Goal: Task Accomplishment & Management: Use online tool/utility

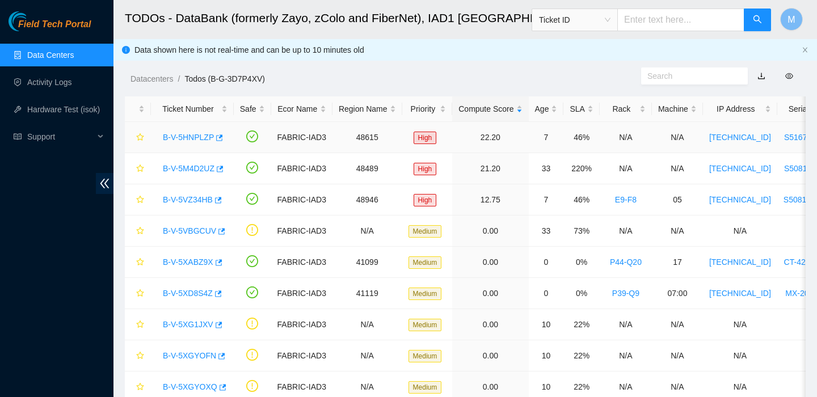
click at [212, 136] on link "B-V-5HNPLZP" at bounding box center [188, 137] width 51 height 9
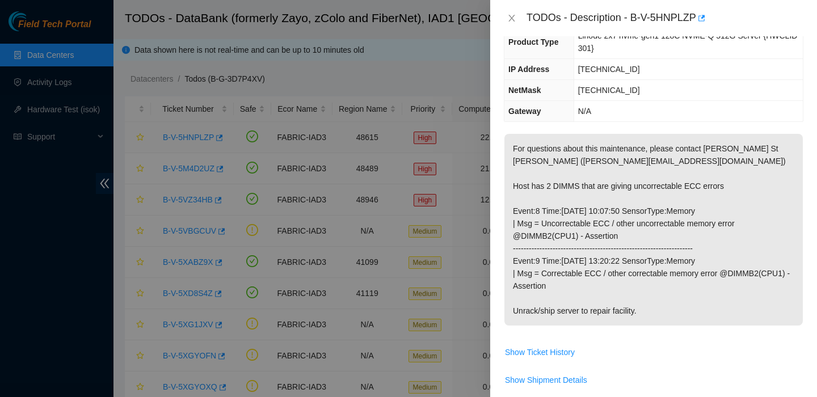
scroll to position [88, 0]
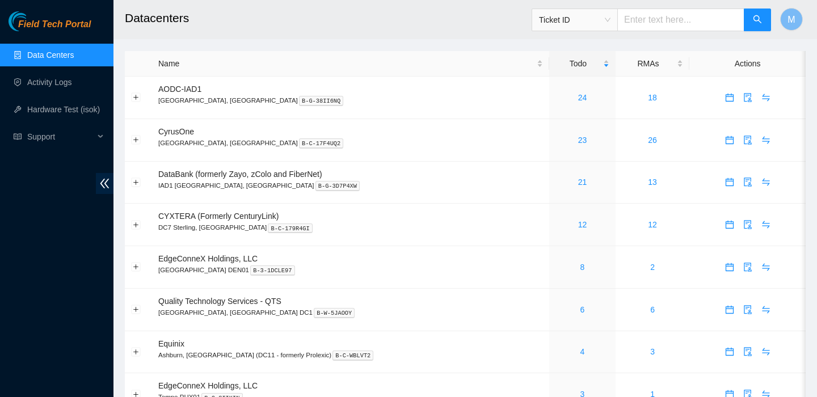
click at [69, 55] on link "Data Centers" at bounding box center [50, 54] width 47 height 9
click at [69, 78] on link "Activity Logs" at bounding box center [49, 82] width 45 height 9
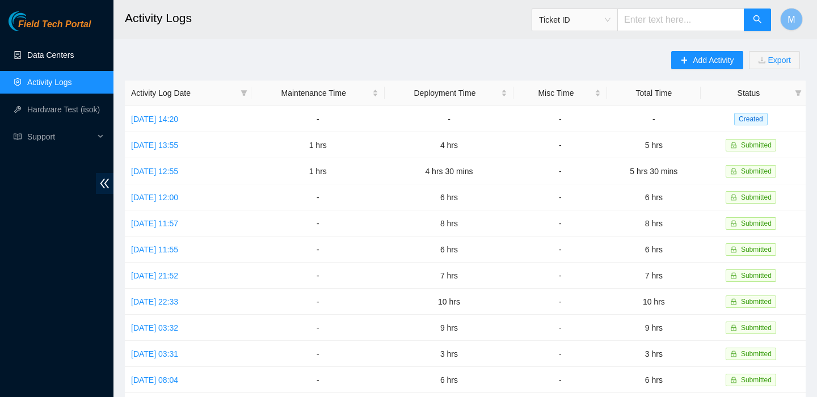
click at [61, 60] on link "Data Centers" at bounding box center [50, 54] width 47 height 9
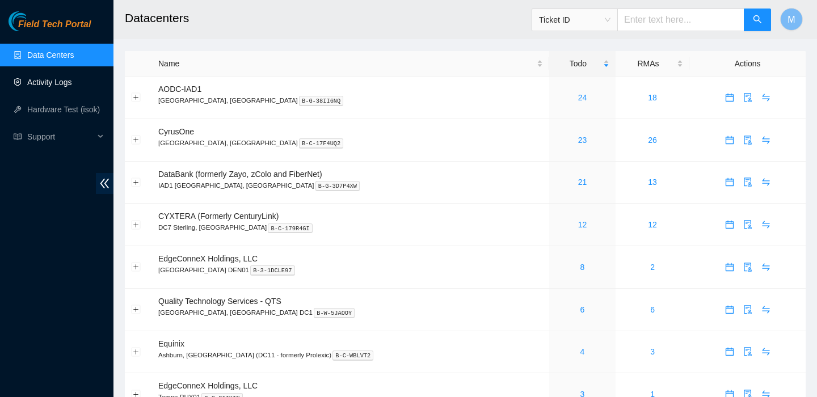
click at [40, 78] on link "Activity Logs" at bounding box center [49, 82] width 45 height 9
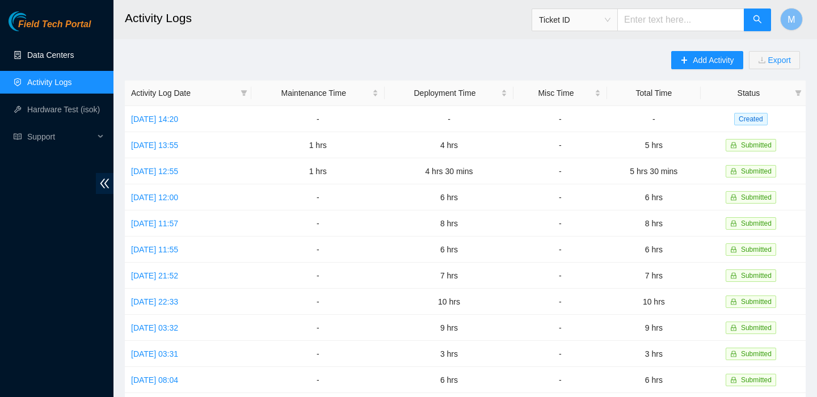
click at [50, 58] on link "Data Centers" at bounding box center [50, 54] width 47 height 9
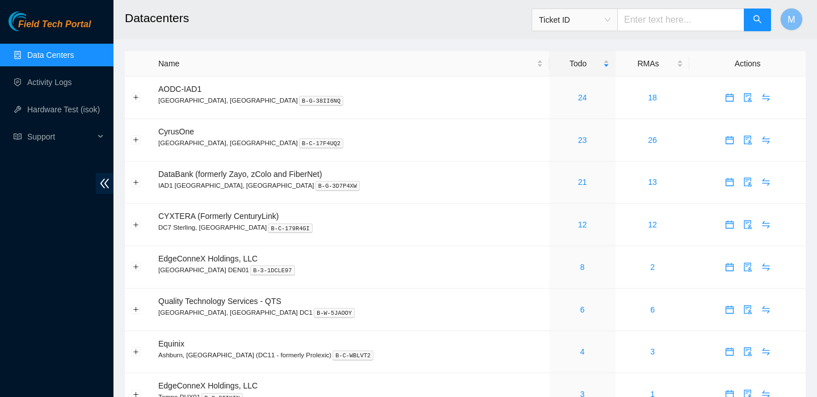
click at [74, 59] on link "Data Centers" at bounding box center [50, 54] width 47 height 9
click at [578, 180] on link "21" at bounding box center [582, 182] width 9 height 9
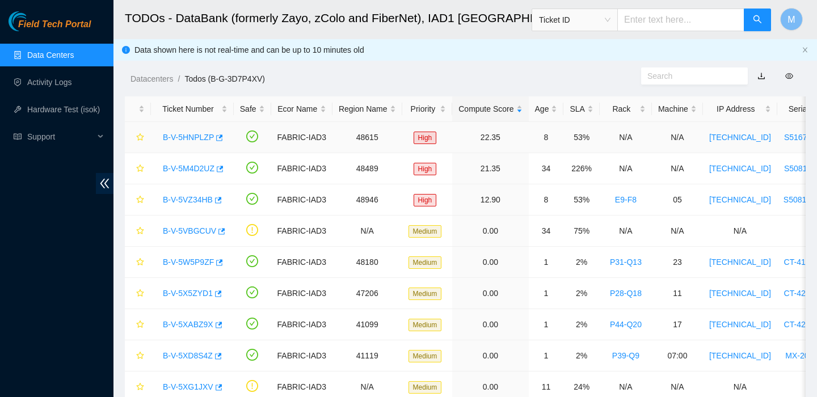
click at [209, 142] on div "B-V-5HNPLZP" at bounding box center [192, 137] width 70 height 18
click at [199, 133] on link "B-V-5HNPLZP" at bounding box center [188, 137] width 51 height 9
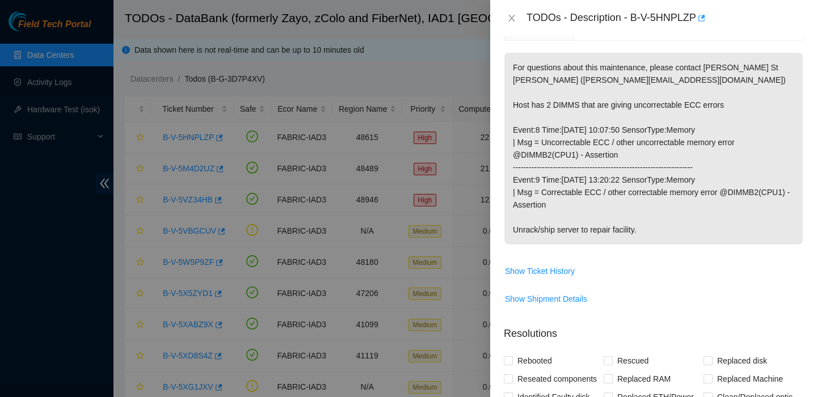
scroll to position [208, 0]
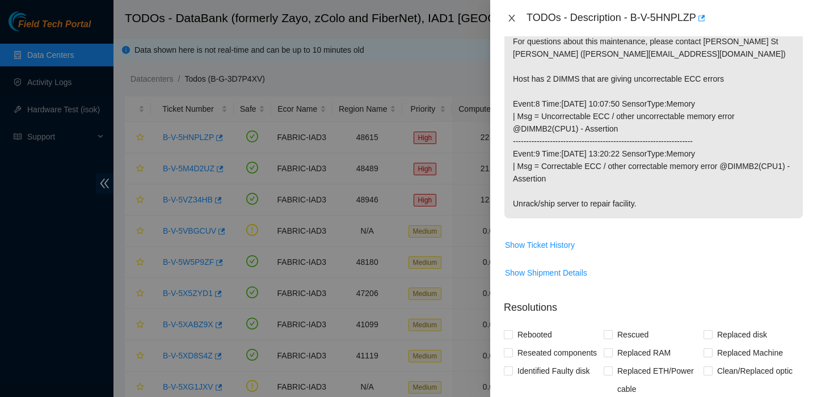
click at [510, 16] on icon "close" at bounding box center [511, 18] width 6 height 7
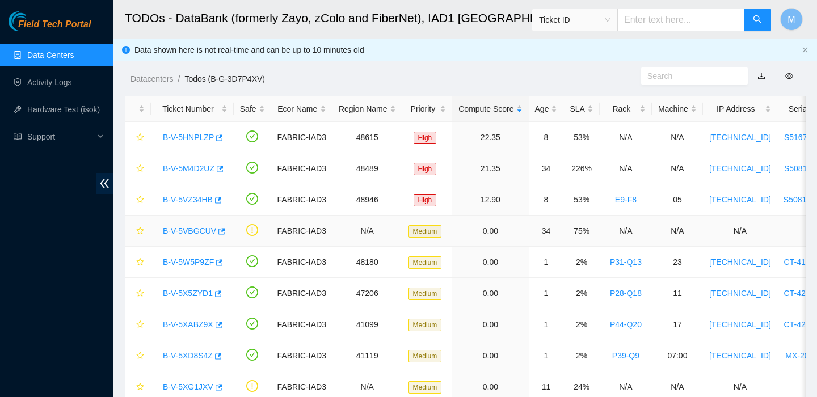
click at [183, 227] on link "B-V-5VBGCUV" at bounding box center [189, 230] width 53 height 9
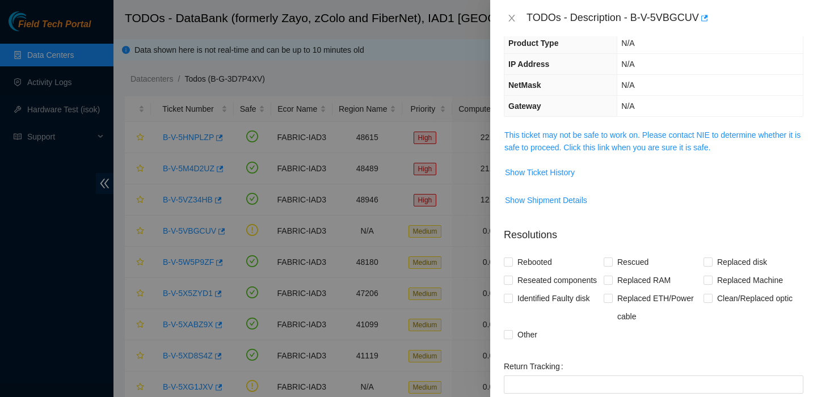
scroll to position [80, 0]
click at [550, 137] on link "This ticket may not be safe to work on. Please contact NIE to determine whether…" at bounding box center [652, 142] width 296 height 22
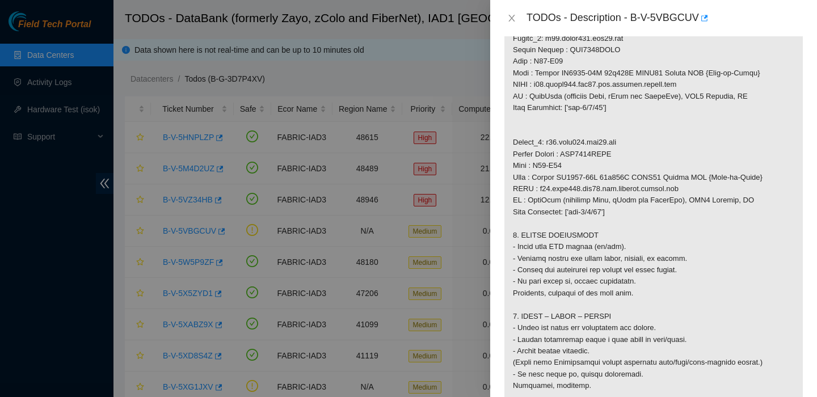
scroll to position [694, 0]
drag, startPoint x: 637, startPoint y: 18, endPoint x: 670, endPoint y: 18, distance: 32.9
click at [670, 18] on div "TODOs - Description - B-V-5VBGCUV" at bounding box center [664, 18] width 277 height 18
drag, startPoint x: 702, startPoint y: 19, endPoint x: 634, endPoint y: 20, distance: 67.5
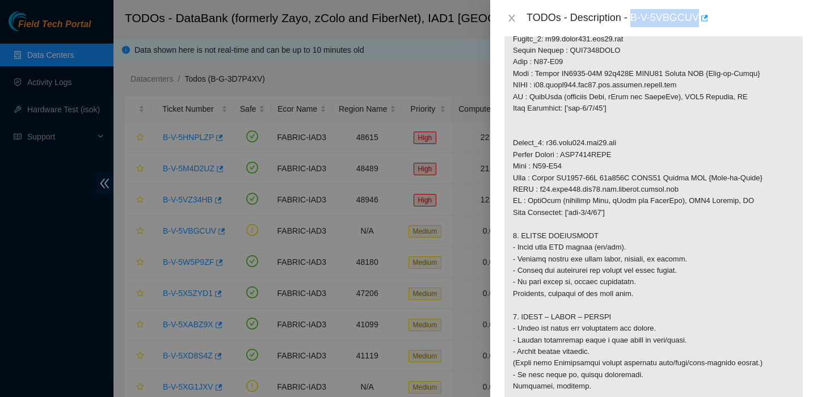
click at [634, 20] on div "TODOs - Description - B-V-5VBGCUV" at bounding box center [664, 18] width 277 height 18
copy div "B-V-5VBGCUV"
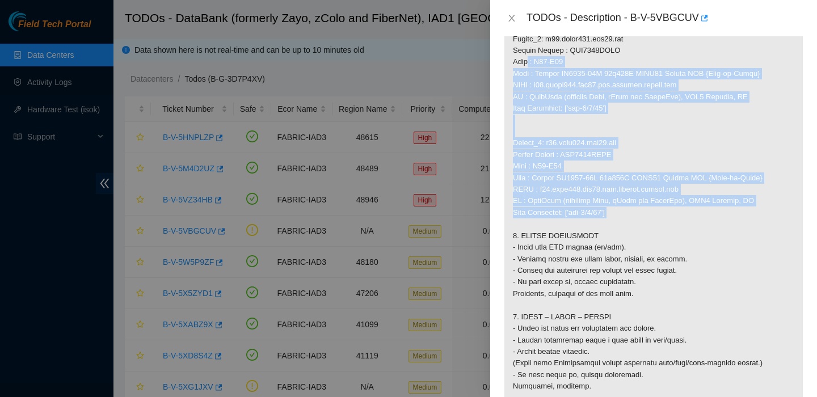
drag, startPoint x: 619, startPoint y: 247, endPoint x: 515, endPoint y: 86, distance: 191.1
click at [515, 86] on p at bounding box center [653, 102] width 298 height 1175
click at [515, 62] on p at bounding box center [653, 102] width 298 height 1175
click at [511, 74] on p at bounding box center [653, 102] width 298 height 1175
copy p "Router_1: r21.spine101.iad03.fab Serial Number : AAA2029AAJQ Rack : P39-Q22 Mak…"
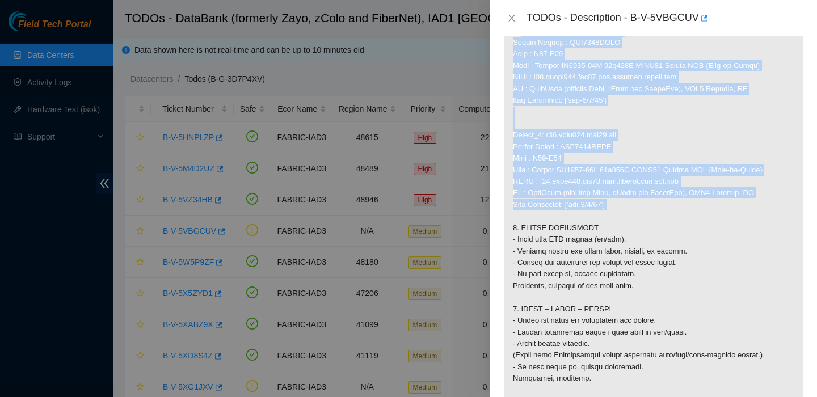
scroll to position [686, 0]
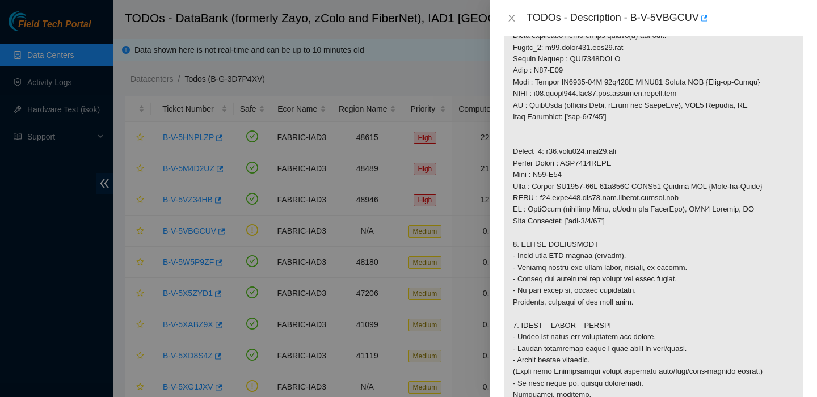
click at [661, 278] on p at bounding box center [653, 111] width 298 height 1175
